Goal: Task Accomplishment & Management: Use online tool/utility

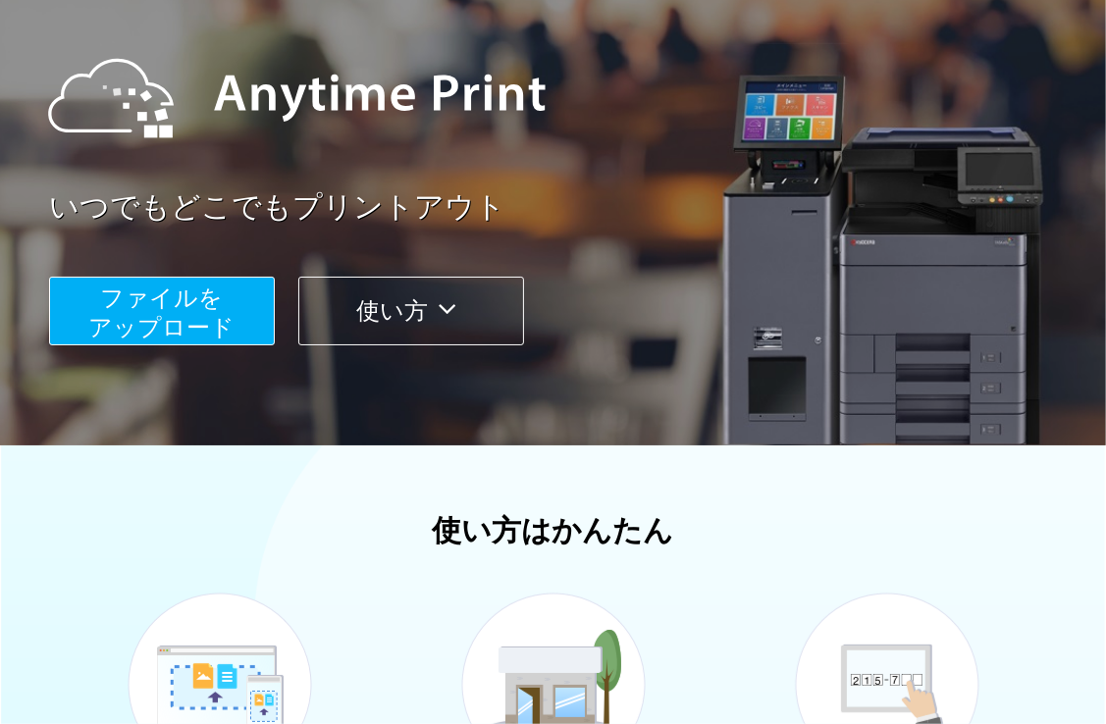
scroll to position [196, 0]
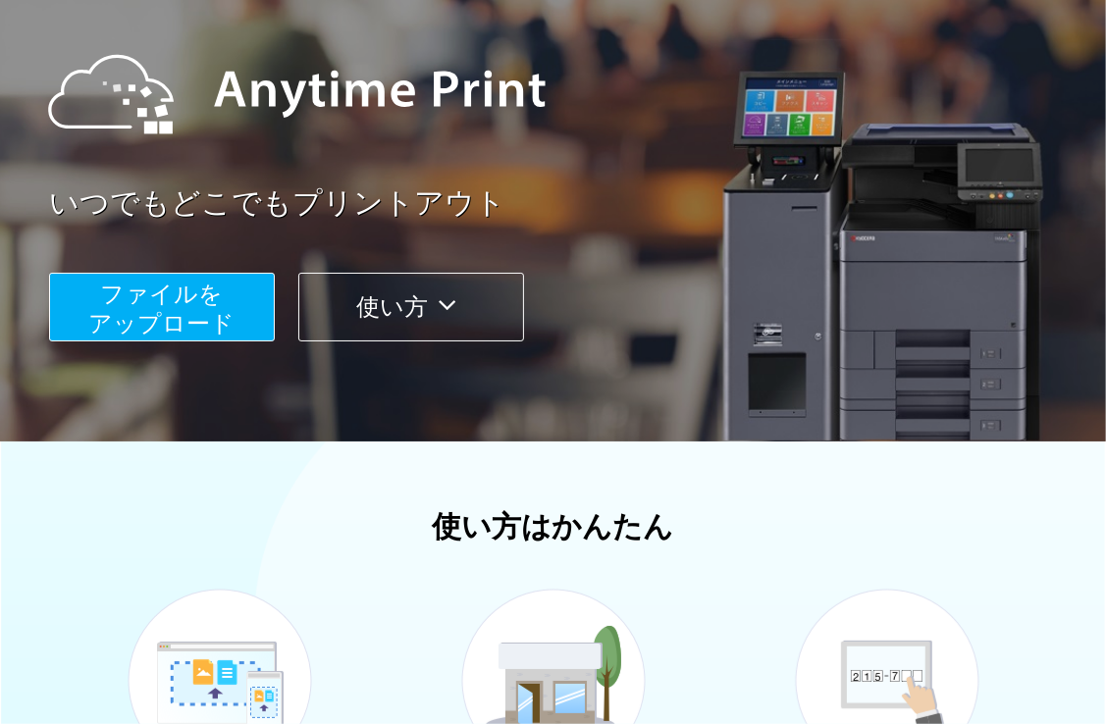
click at [84, 287] on button "ファイルを ​​アップロード" at bounding box center [162, 307] width 226 height 69
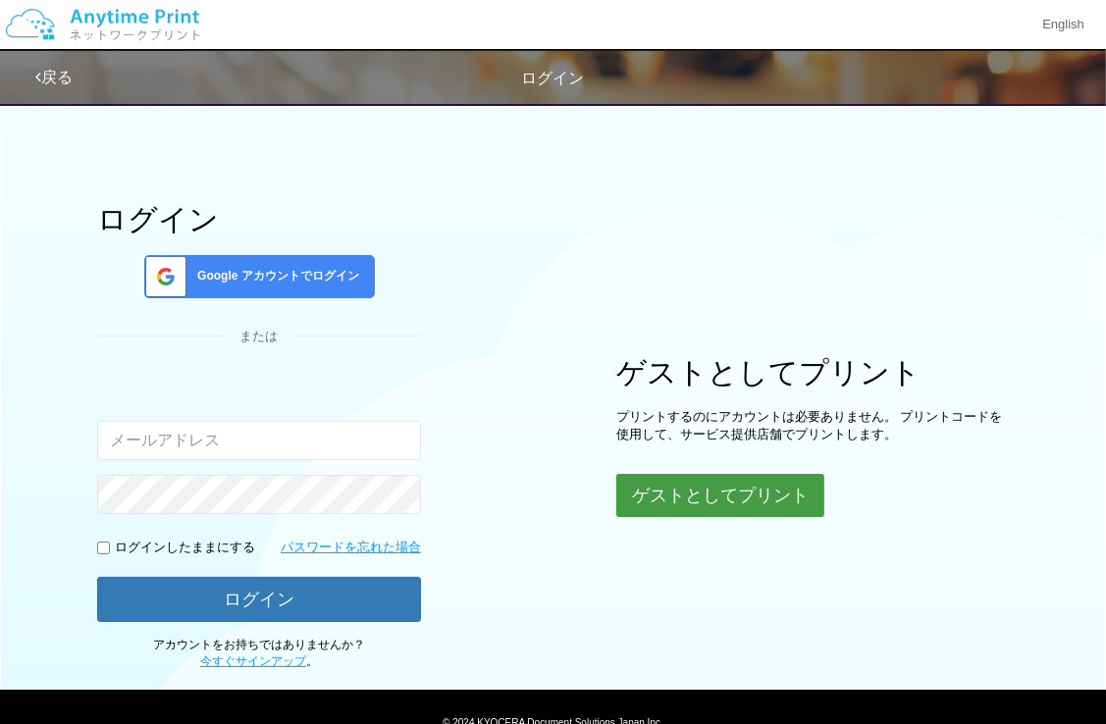
click at [785, 481] on button "ゲストとしてプリント" at bounding box center [720, 495] width 208 height 43
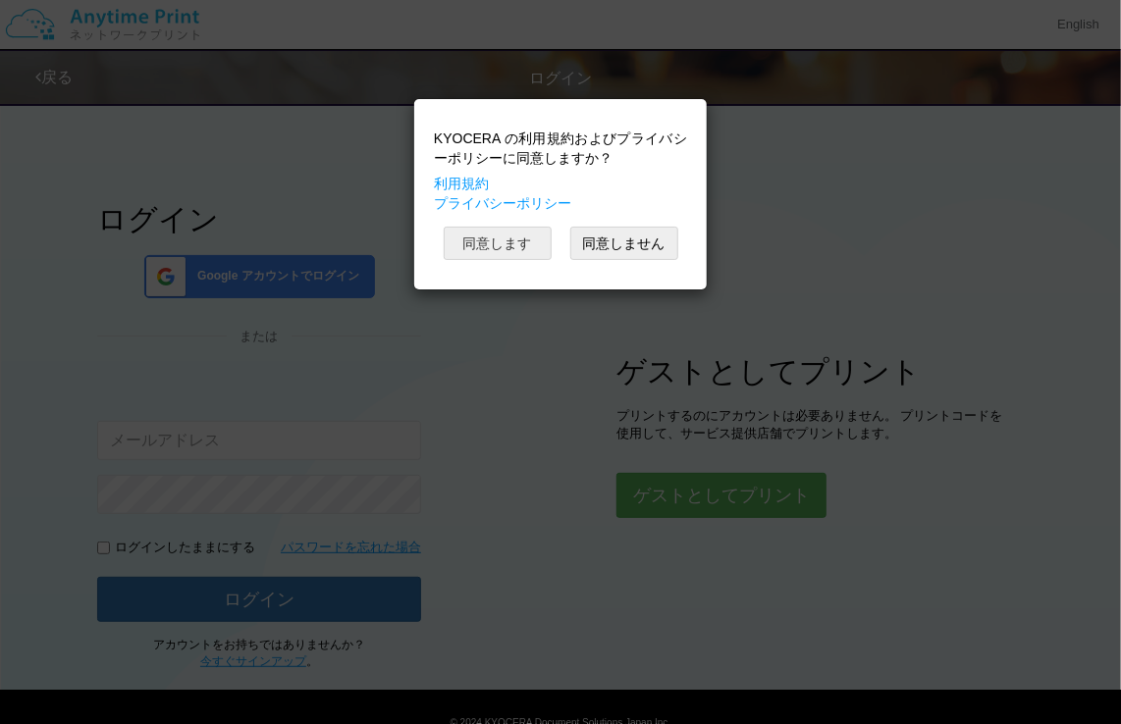
click at [483, 227] on button "同意します" at bounding box center [498, 243] width 108 height 33
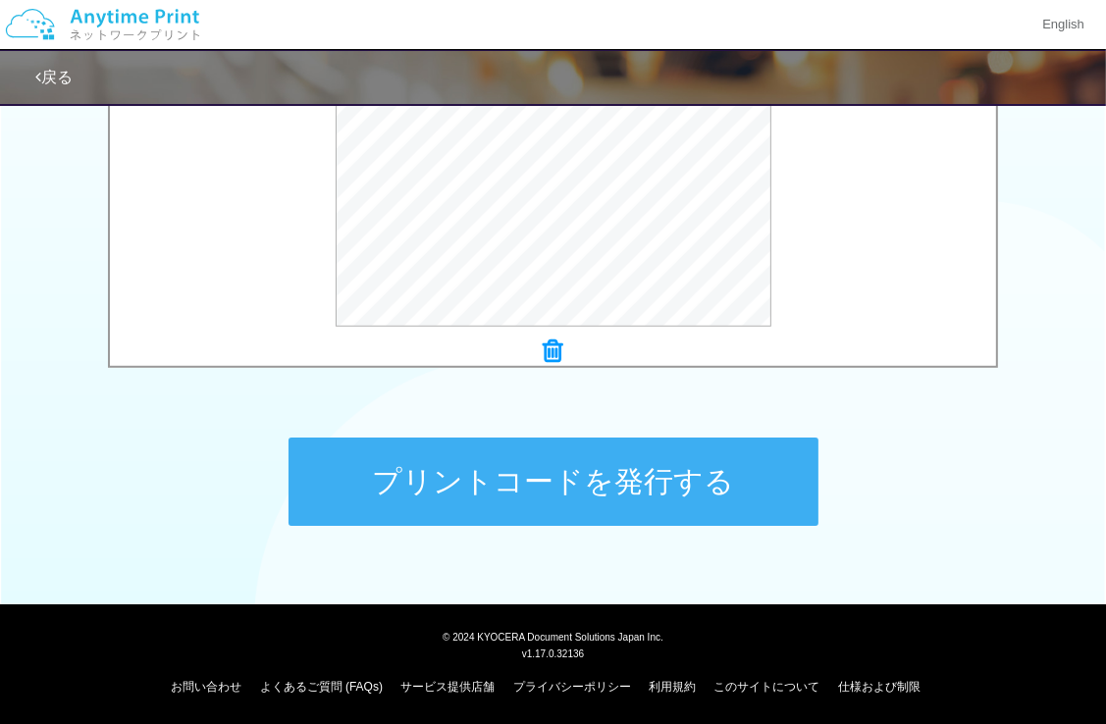
scroll to position [767, 0]
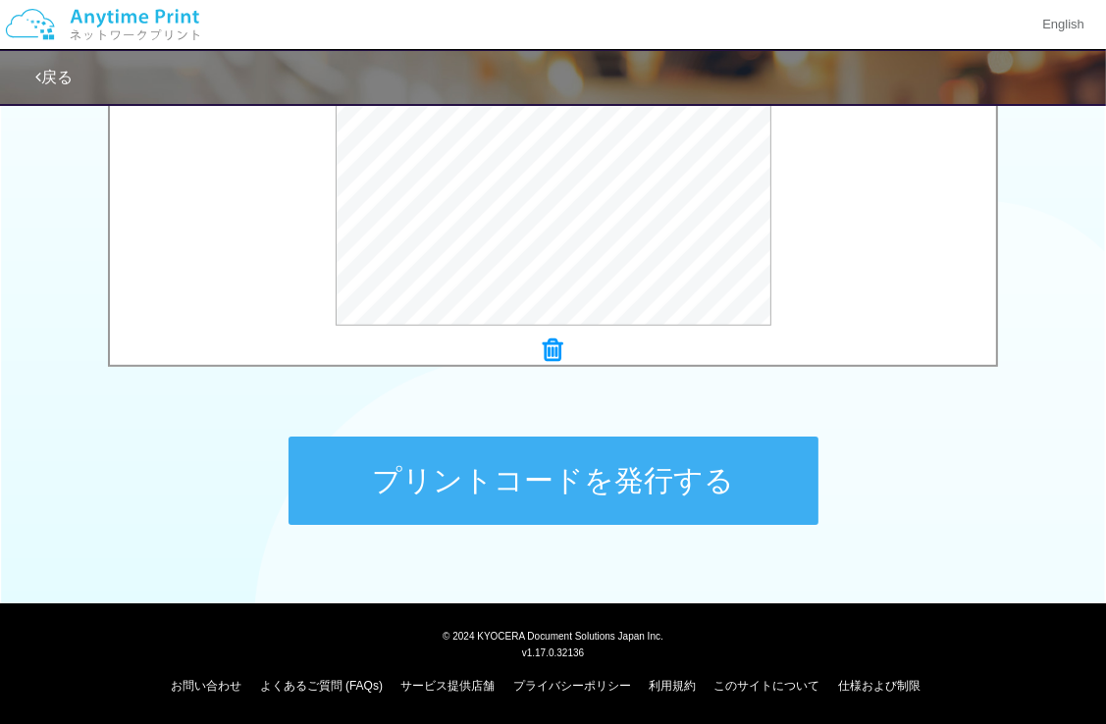
click at [707, 453] on button "プリントコードを発行する" at bounding box center [554, 481] width 530 height 88
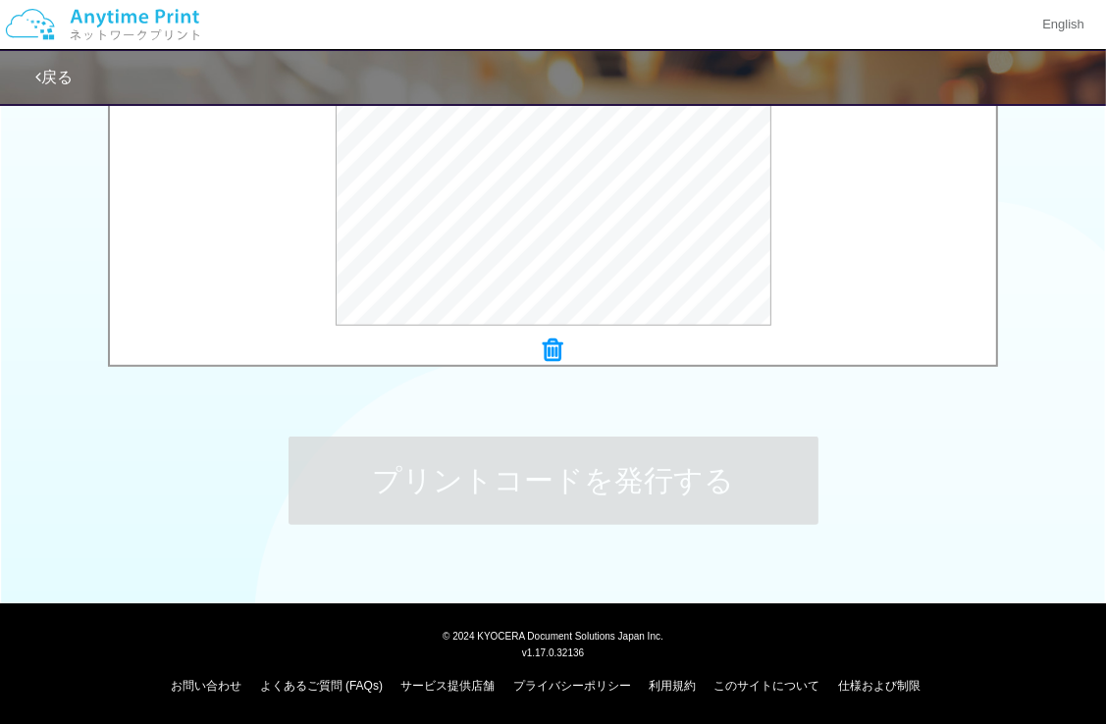
scroll to position [0, 0]
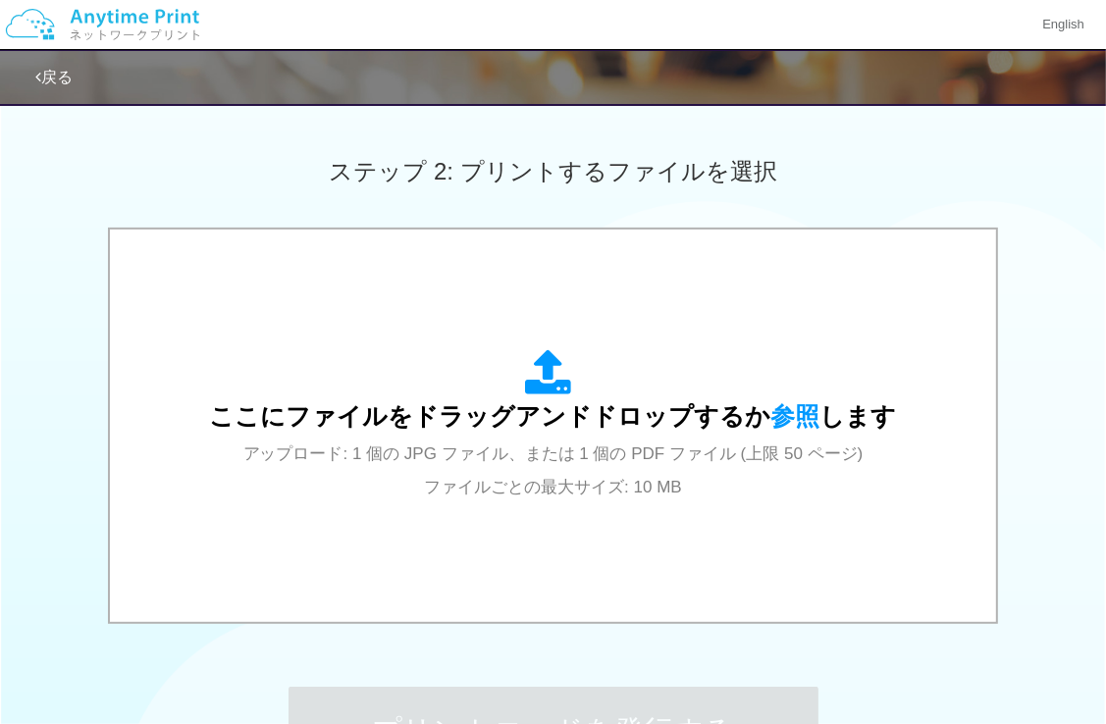
scroll to position [589, 0]
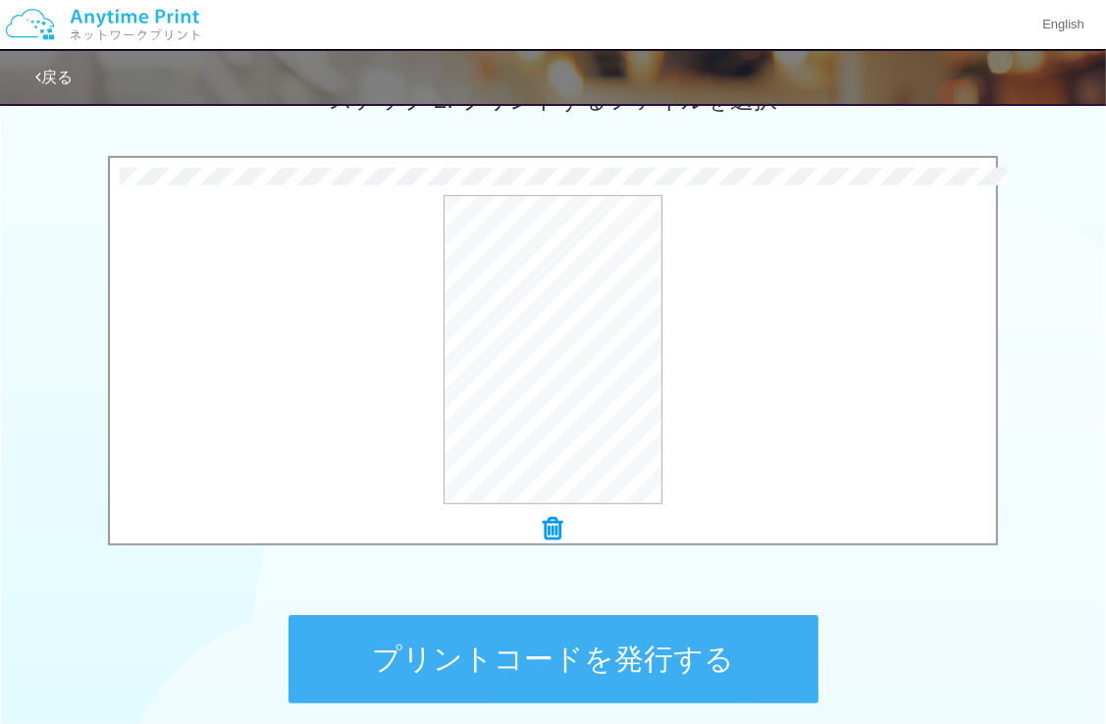
click at [587, 677] on button "プリントコードを発行する" at bounding box center [554, 659] width 530 height 88
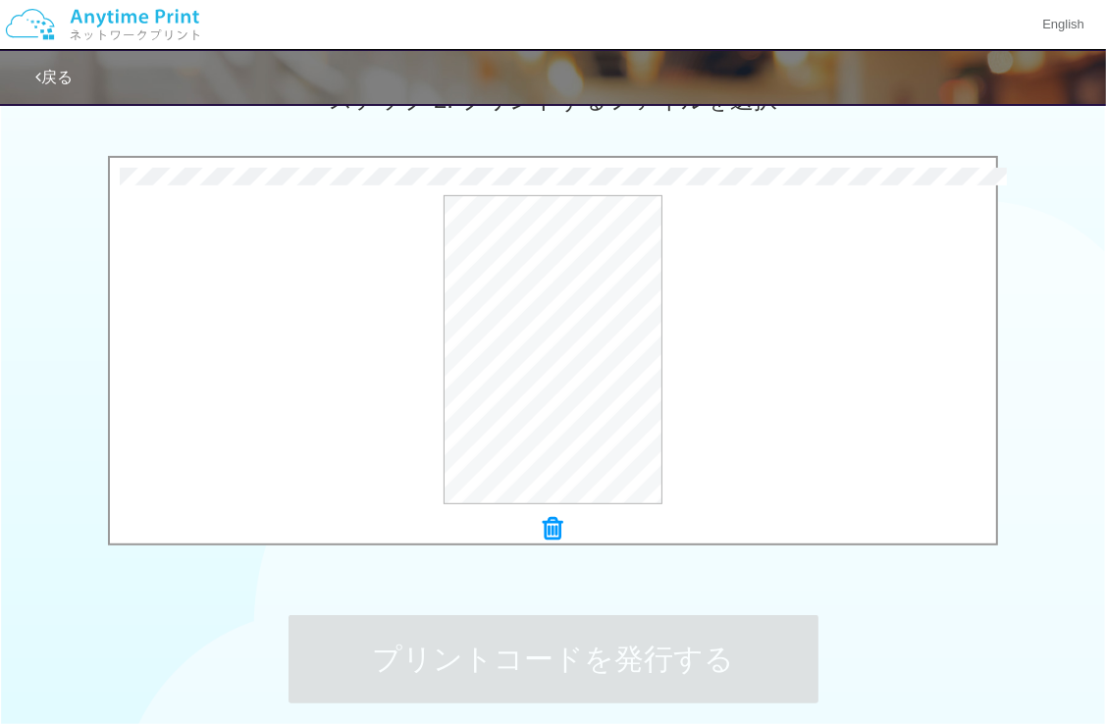
scroll to position [0, 0]
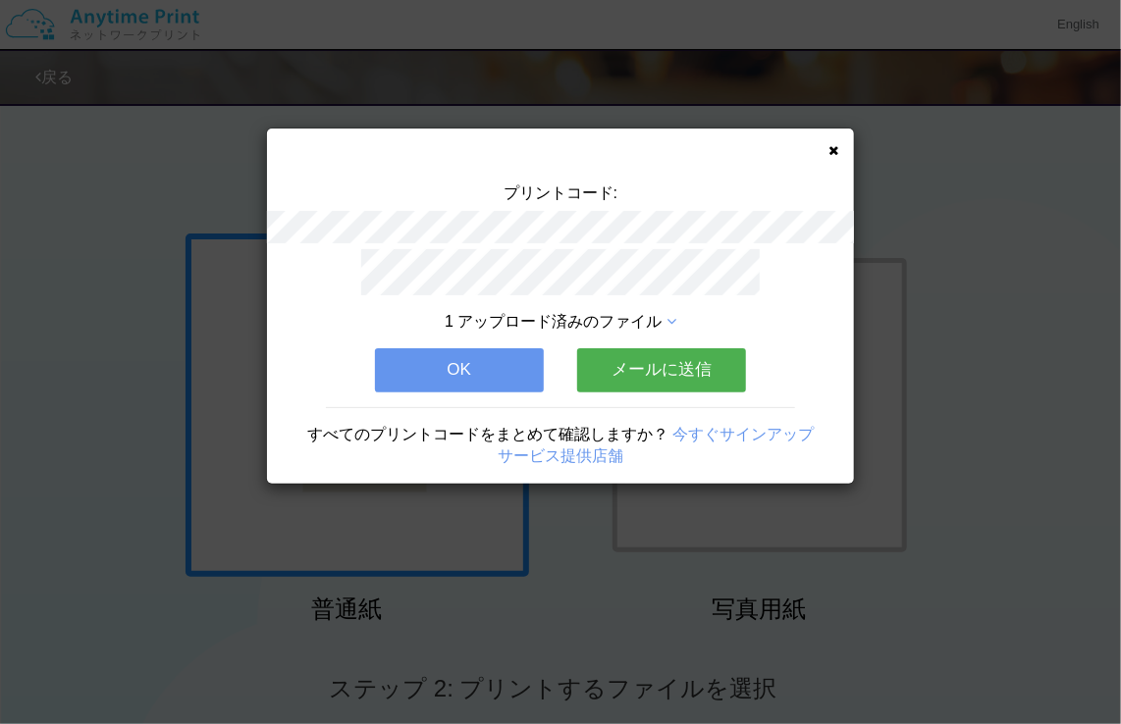
click at [828, 141] on div "プリントコード: 1 アップロード済みのファイル OK メールに送信 すべてのプリントコードをまとめて確認しますか？ 今すぐサインアップ サービス提供店舗" at bounding box center [560, 306] width 587 height 355
click at [832, 144] on icon at bounding box center [833, 150] width 10 height 13
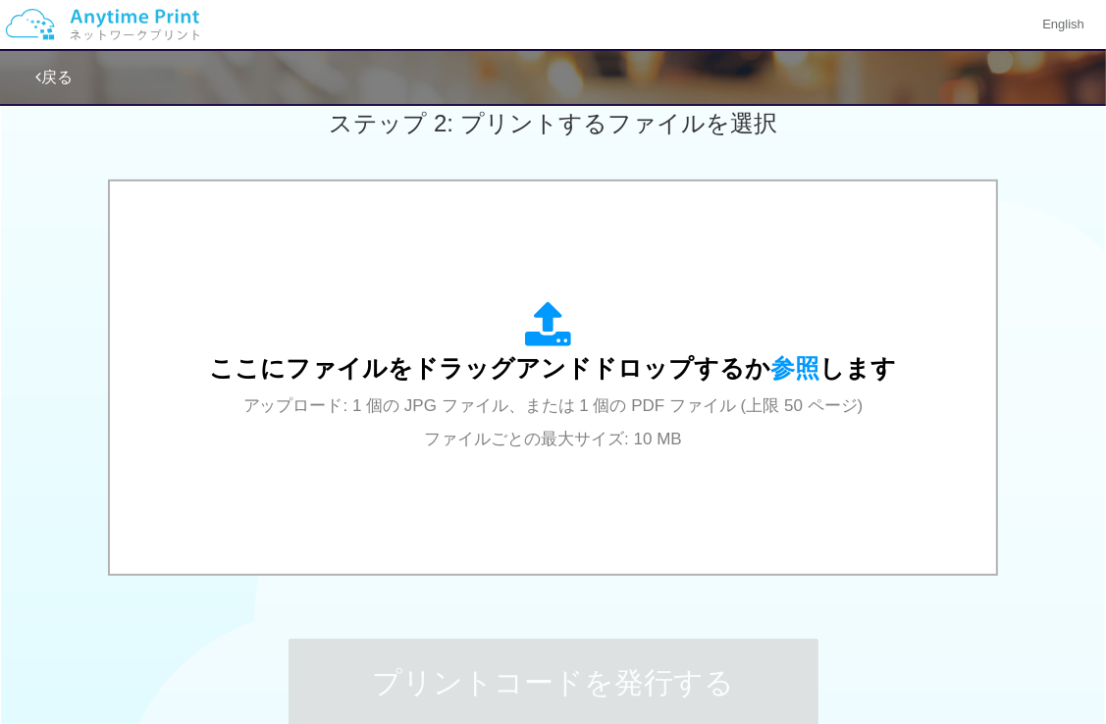
scroll to position [589, 0]
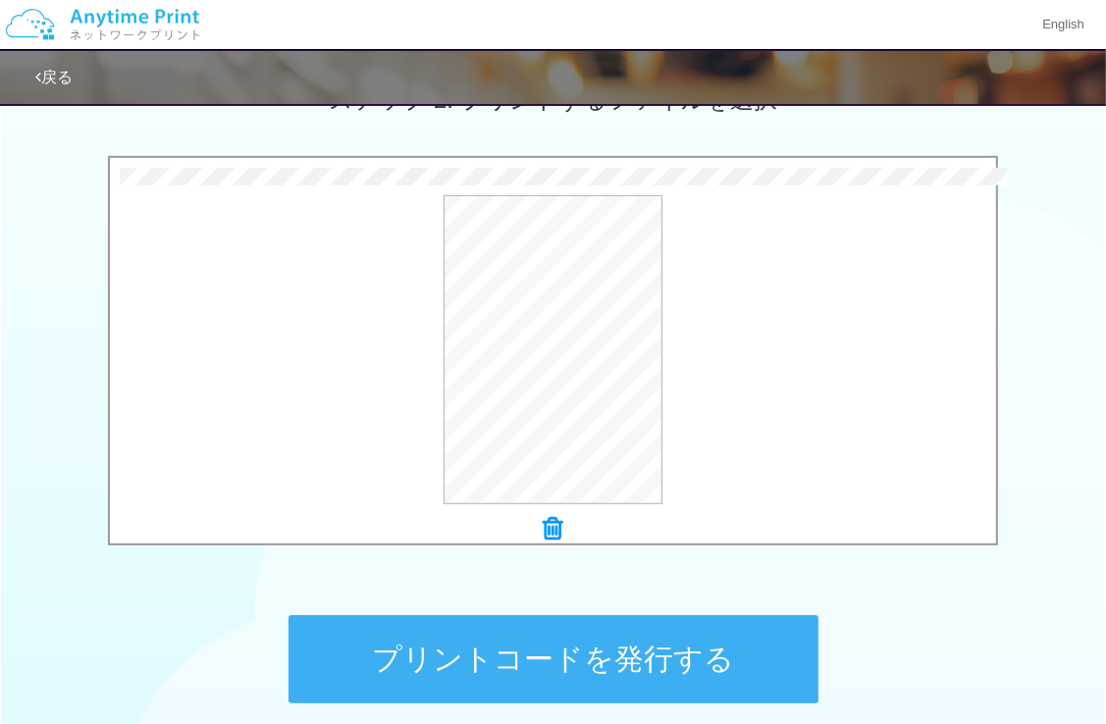
click at [667, 668] on button "プリントコードを発行する" at bounding box center [554, 659] width 530 height 88
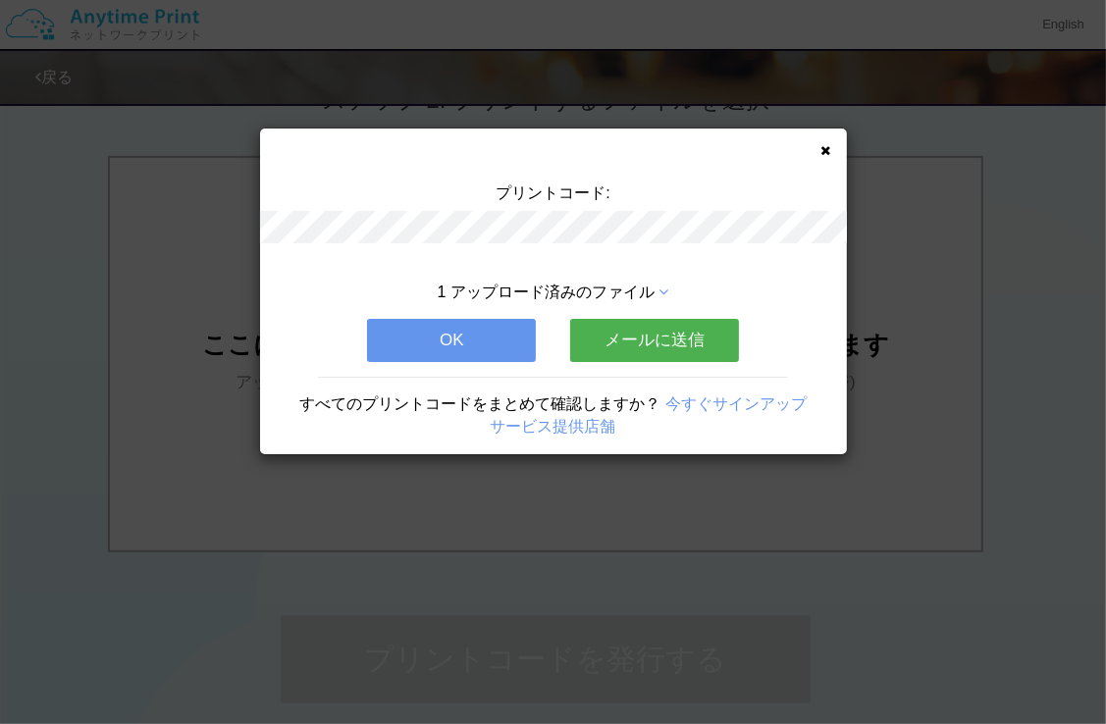
scroll to position [0, 0]
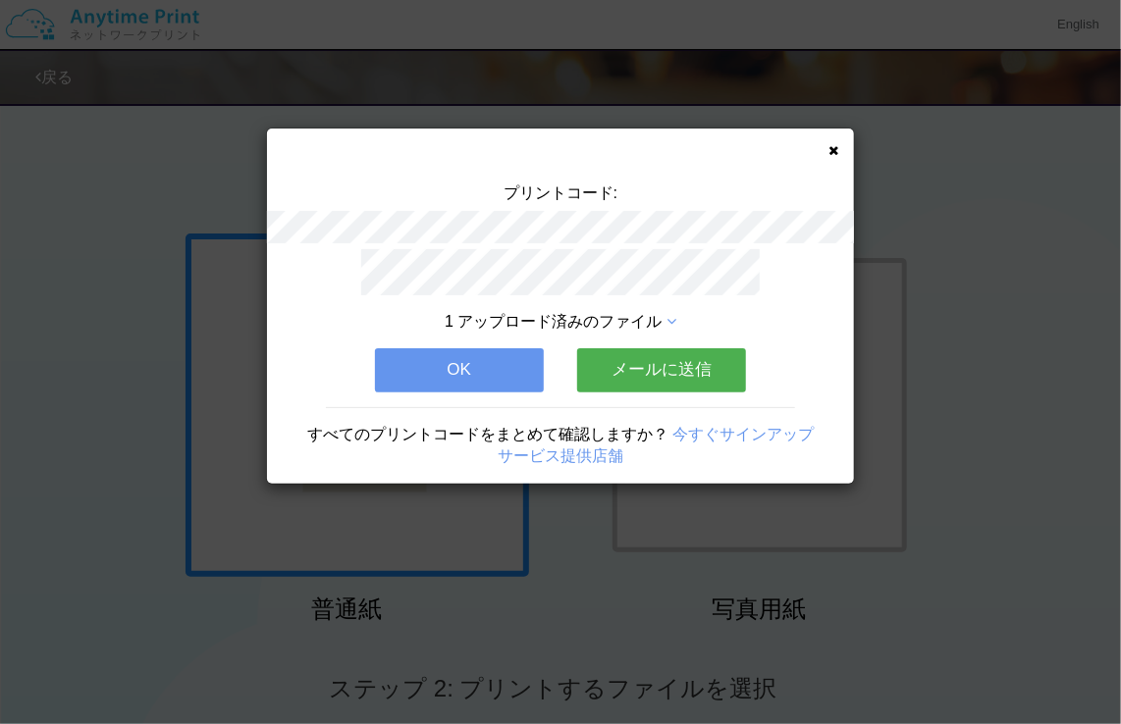
click at [828, 150] on icon at bounding box center [833, 150] width 10 height 13
